Goal: Obtain resource: Obtain resource

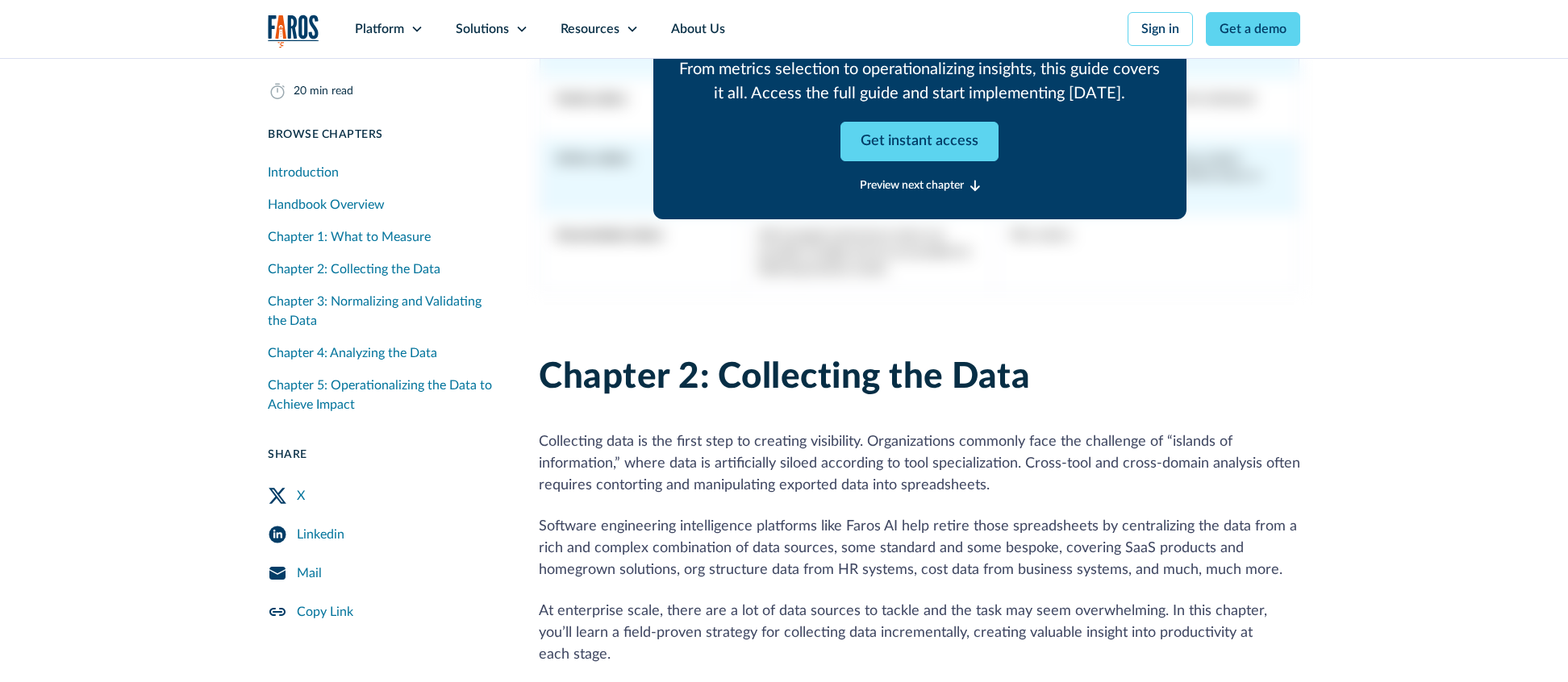
scroll to position [6749, 0]
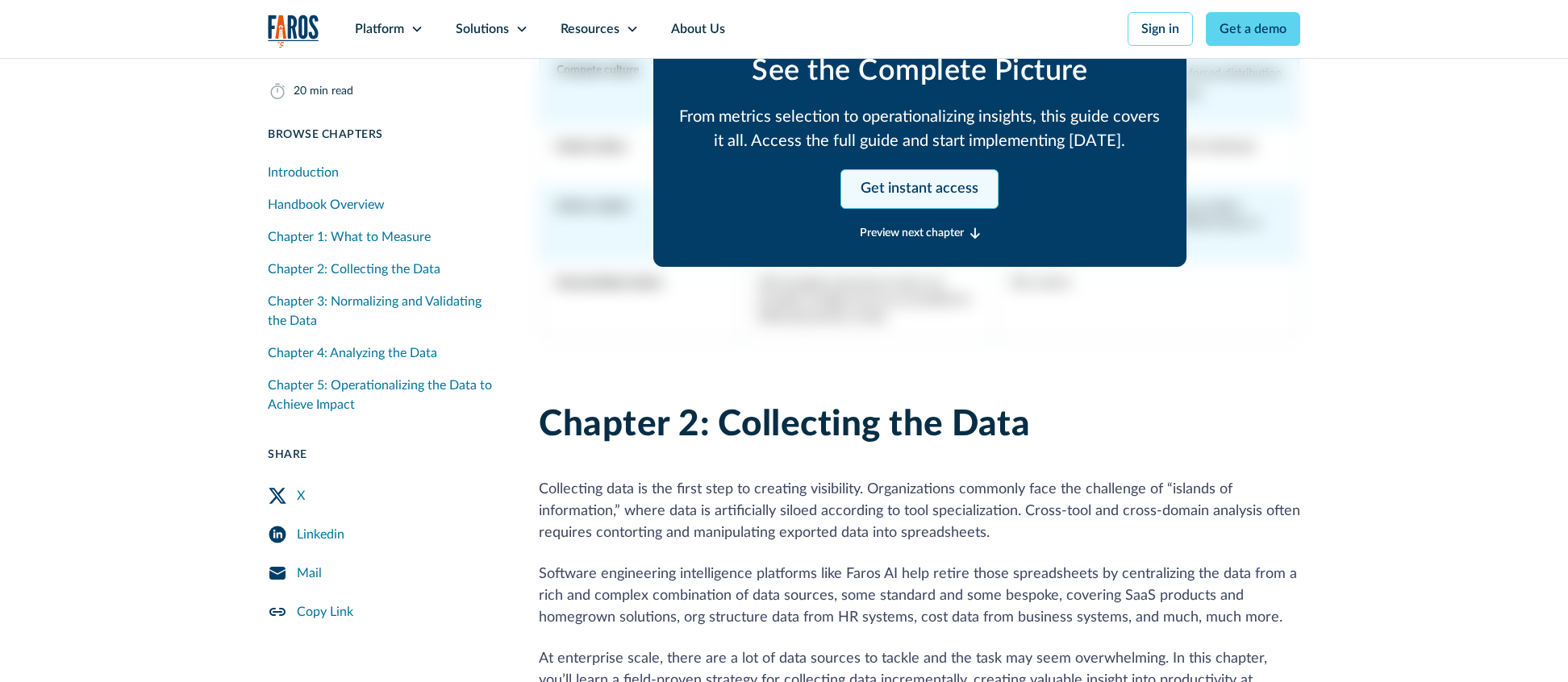
click at [892, 169] on link "Get instant access" at bounding box center [920, 189] width 158 height 39
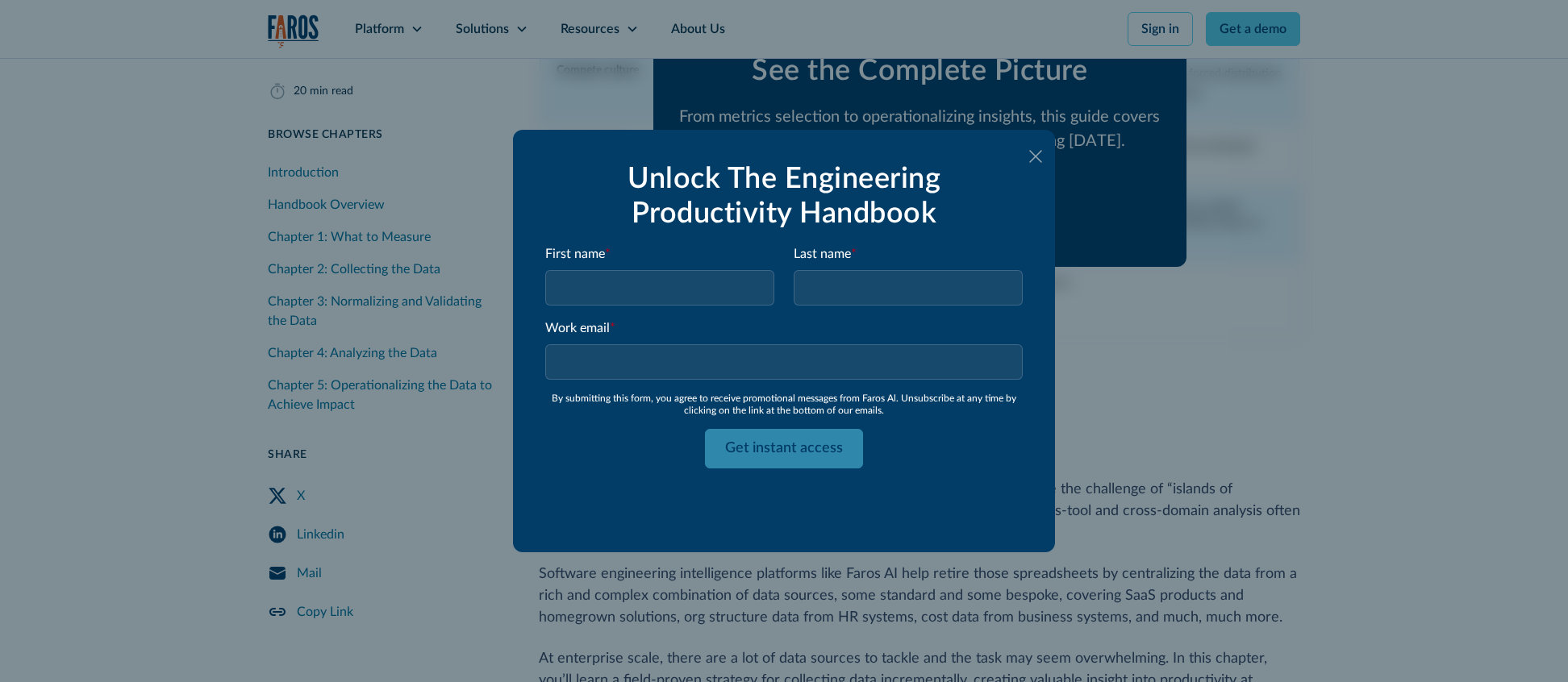
click at [614, 318] on label "Work email *" at bounding box center [784, 328] width 478 height 20
click at [614, 344] on input "Work email *" at bounding box center [784, 361] width 478 height 35
click at [636, 291] on input "First name *" at bounding box center [659, 287] width 229 height 35
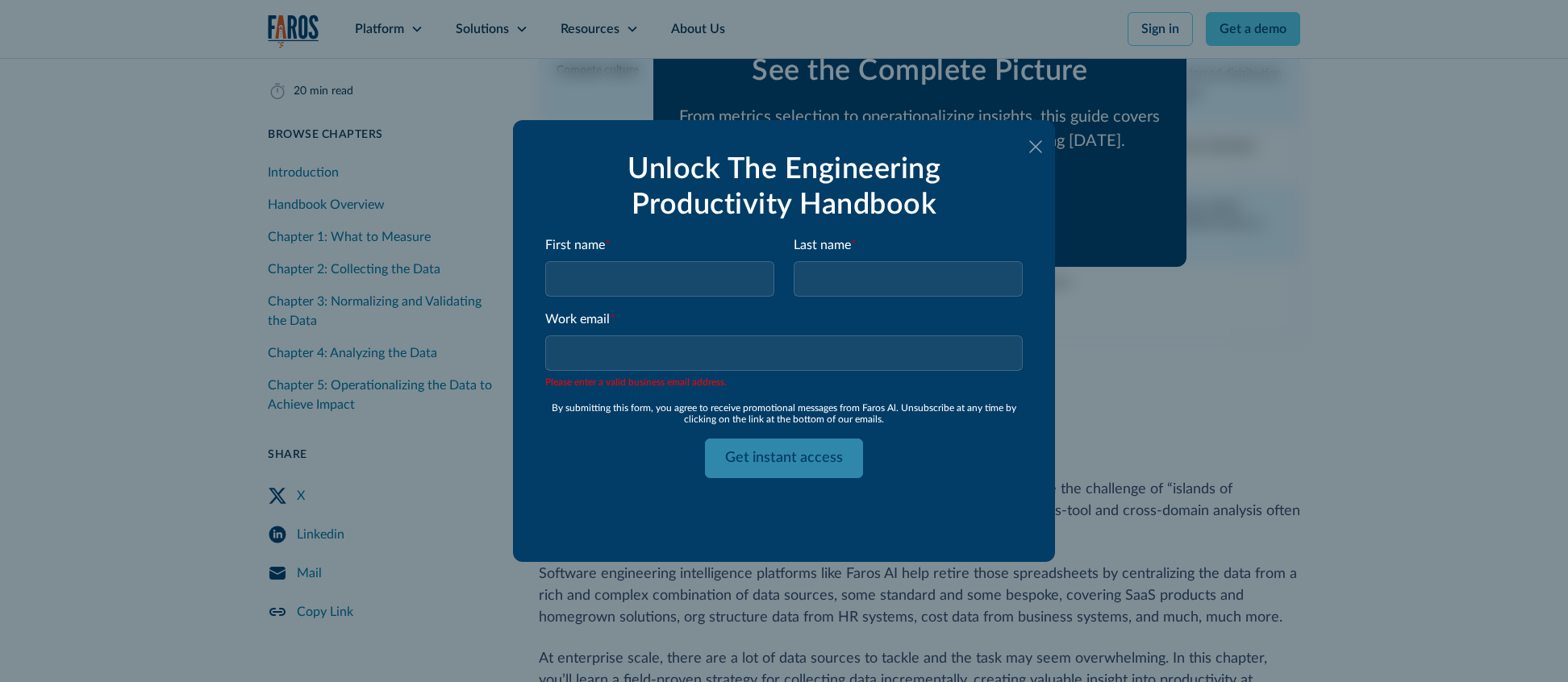
type input "H"
type input "[PERSON_NAME]"
type input "Testing"
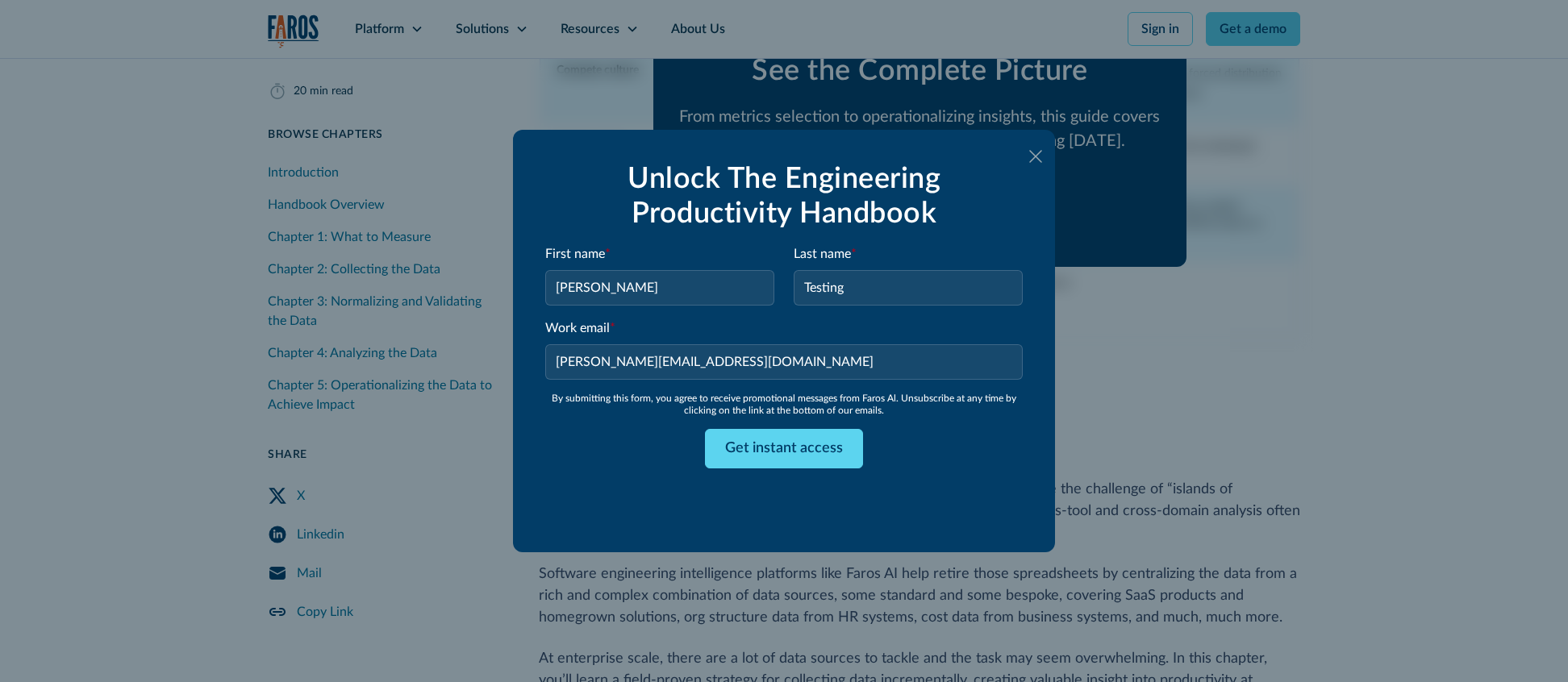
type input "[PERSON_NAME][EMAIL_ADDRESS][DOMAIN_NAME]"
click at [591, 438] on div "Get instant access" at bounding box center [784, 449] width 478 height 39
click at [639, 477] on form "Unlock The Engineering Productivity Handbook First name * [PERSON_NAME] Last na…" at bounding box center [784, 341] width 478 height 358
click at [742, 451] on input "Get instant access" at bounding box center [784, 449] width 158 height 39
type input "Get instant access"
